Goal: Task Accomplishment & Management: Manage account settings

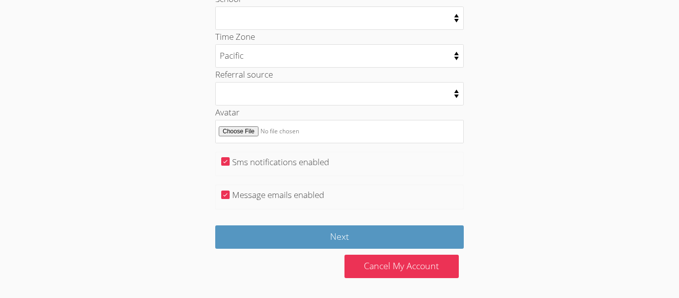
scroll to position [576, 0]
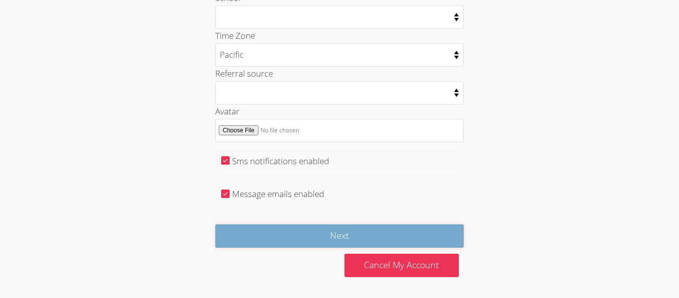
click at [454, 236] on input "Next" at bounding box center [339, 235] width 249 height 23
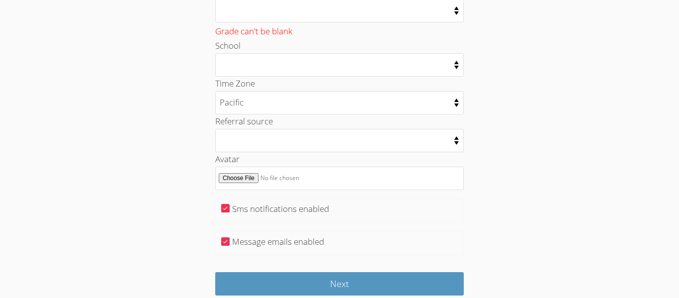
scroll to position [558, 0]
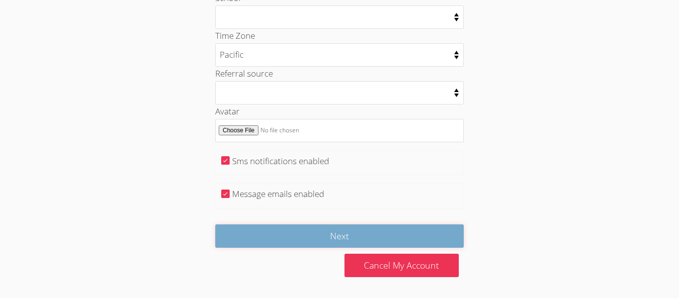
click at [443, 244] on input "Next" at bounding box center [339, 235] width 249 height 23
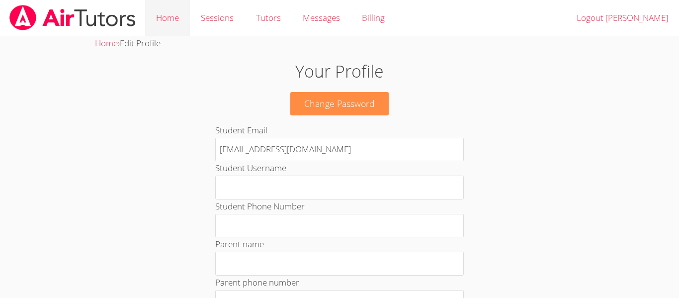
click at [162, 17] on link "Home" at bounding box center [167, 18] width 45 height 36
